Goal: Find specific page/section

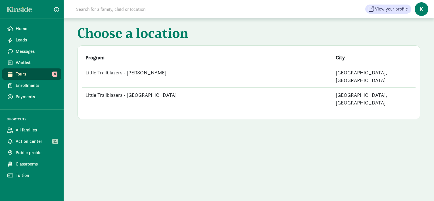
click at [143, 90] on td "Little Trailblazers - [GEOGRAPHIC_DATA]" at bounding box center [207, 99] width 250 height 22
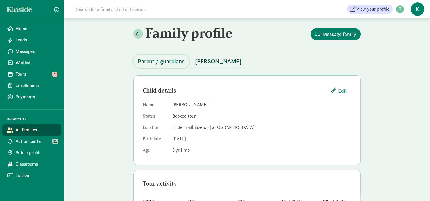
click at [171, 61] on span "Parent / guardians" at bounding box center [161, 61] width 47 height 9
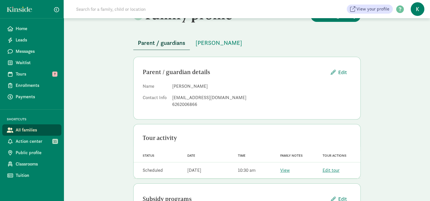
scroll to position [28, 0]
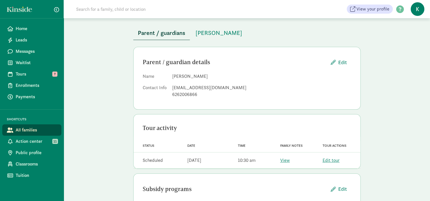
click at [105, 91] on div "Family profile Message family Parent / guardians [PERSON_NAME] / guardian detai…" at bounding box center [247, 110] width 366 height 240
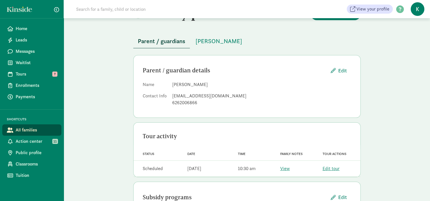
scroll to position [0, 0]
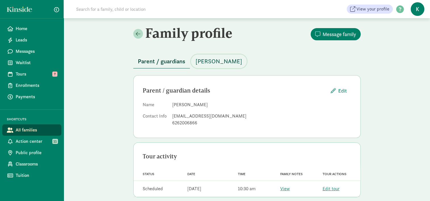
click at [209, 55] on button "Sasha G" at bounding box center [219, 62] width 56 height 14
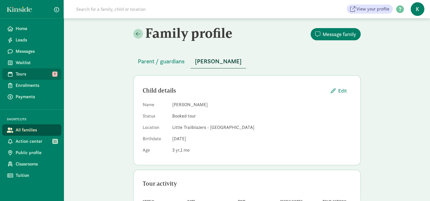
click at [28, 74] on span "Tours" at bounding box center [36, 74] width 41 height 7
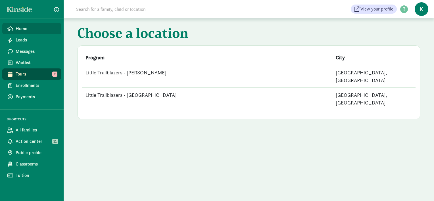
click at [27, 29] on span "Home" at bounding box center [36, 28] width 41 height 7
